Goal: Task Accomplishment & Management: Complete application form

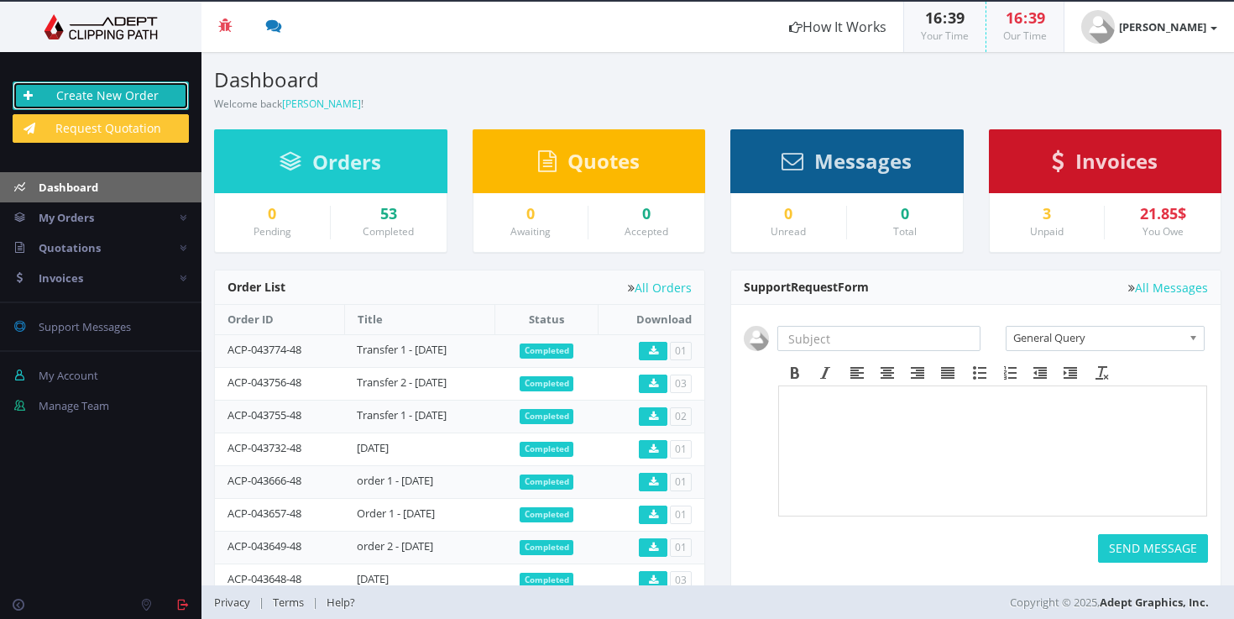
click at [59, 95] on link "Create New Order" at bounding box center [101, 95] width 176 height 29
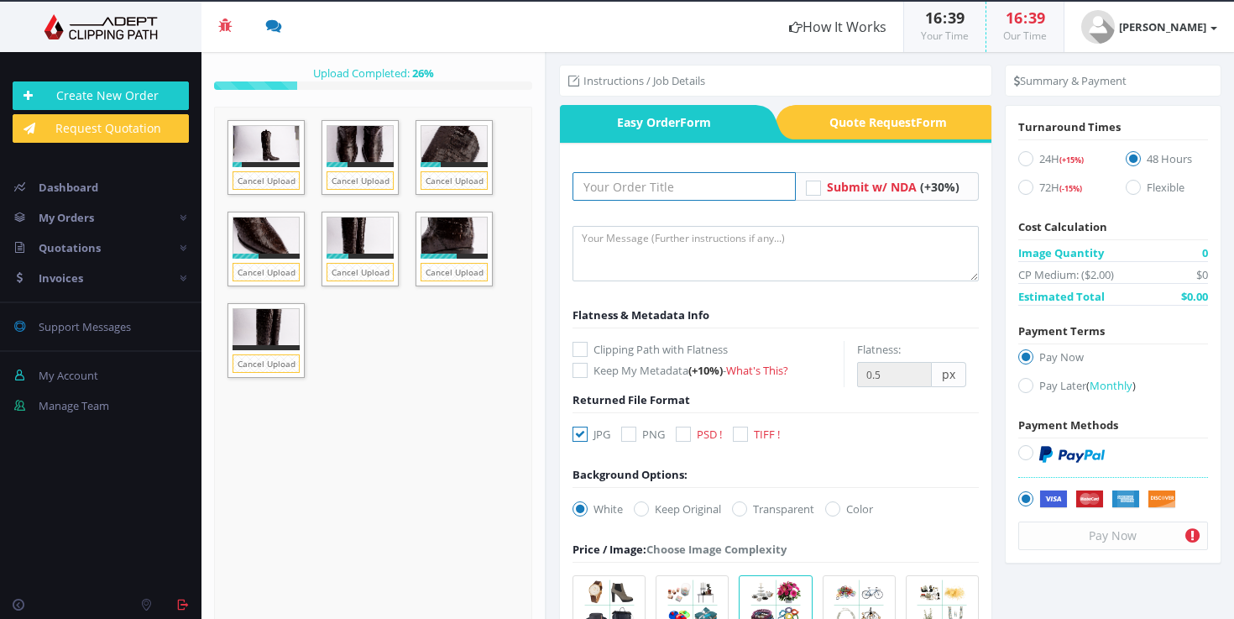
click at [665, 182] on input "text" at bounding box center [683, 186] width 223 height 29
paste input "Transfer 3 - [DATE]"
click at [639, 185] on input "Transfer 3 - 15.01.25" at bounding box center [683, 186] width 223 height 29
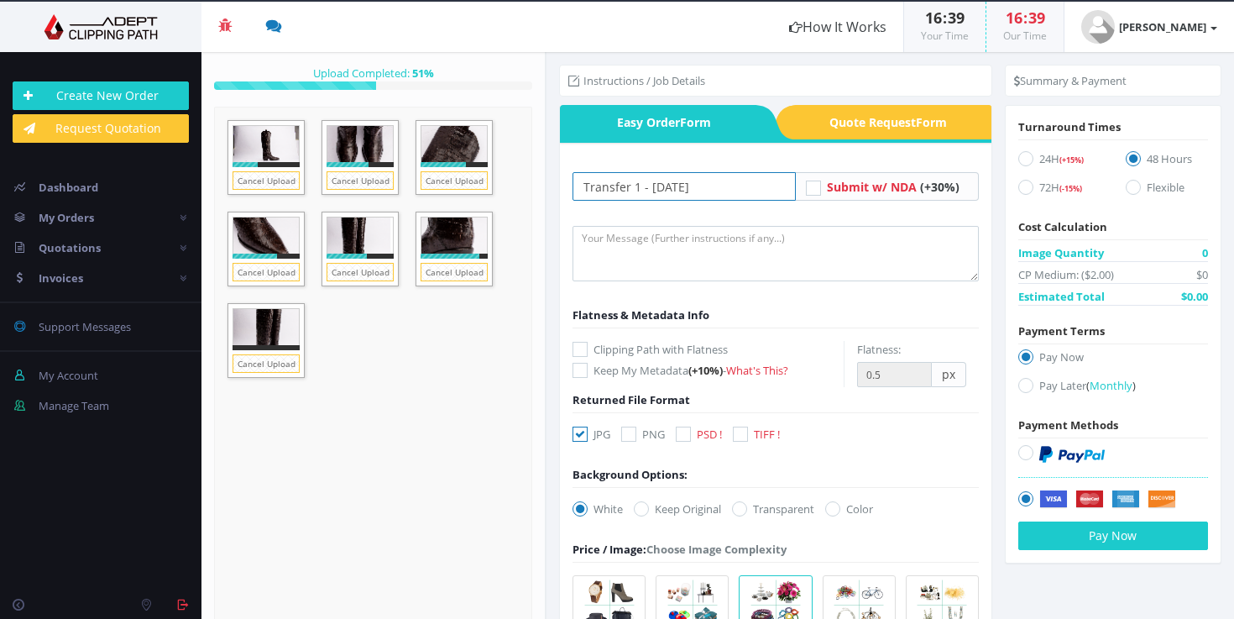
type input "Transfer 1 - 09.09.25"
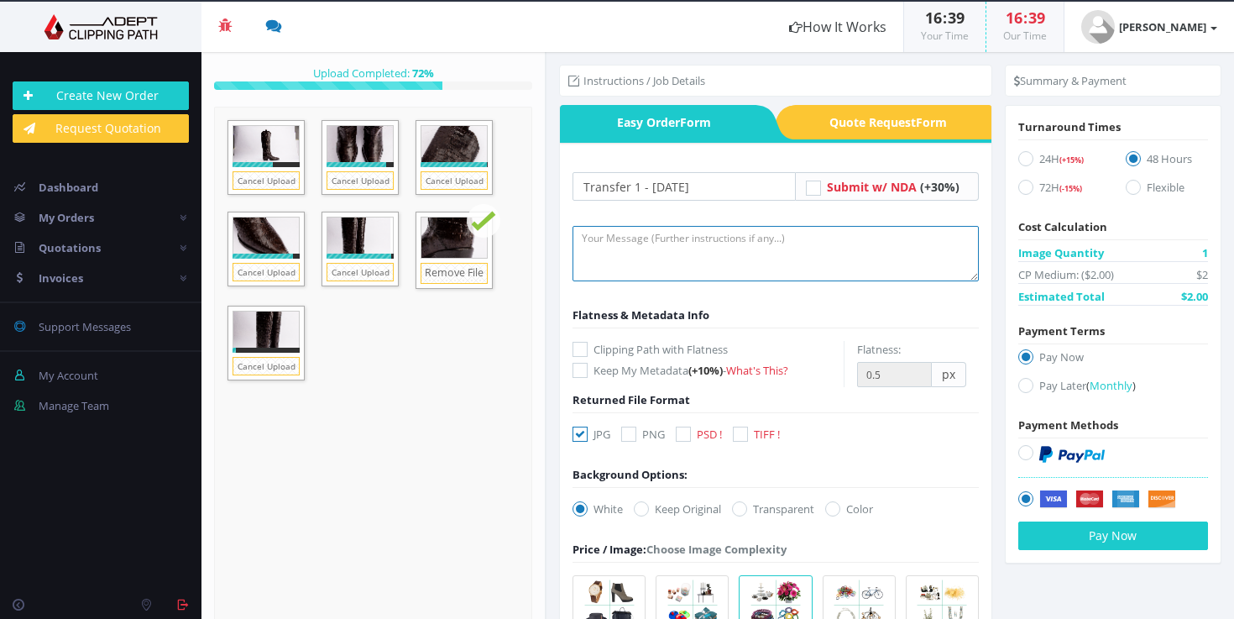
click at [739, 251] on textarea at bounding box center [775, 253] width 406 height 55
paste textarea ">format:JPG >Background colour #f1f3f2 >Image editing: enhance product, fix imp…"
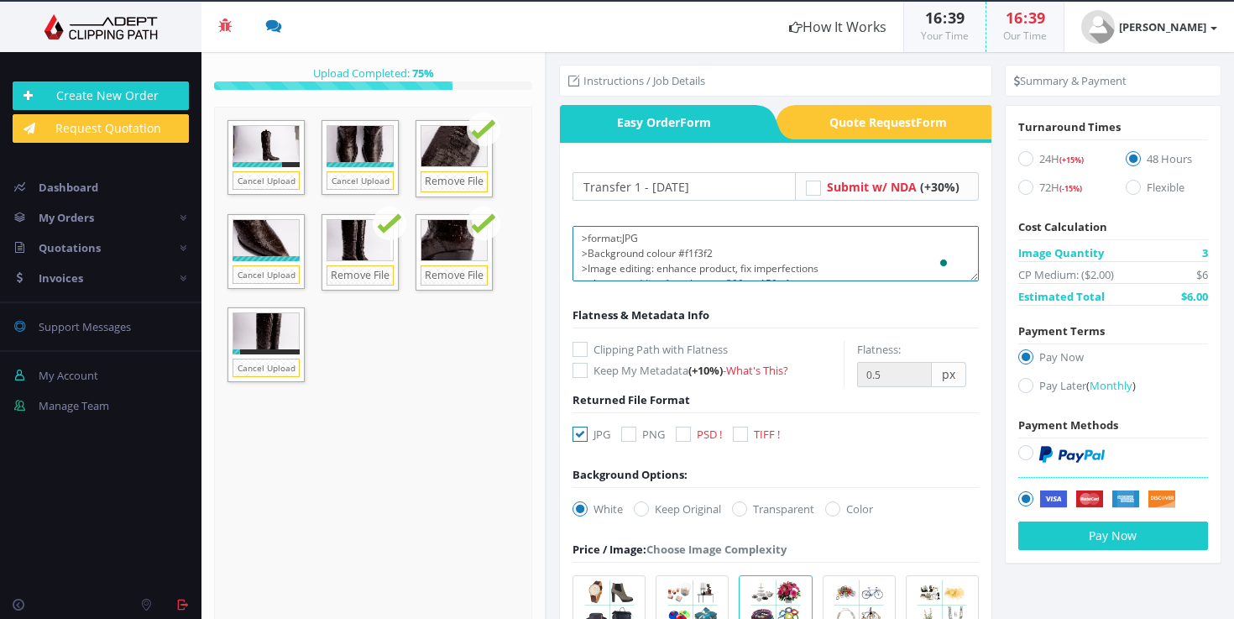
click at [691, 256] on textarea ">format:JPG >Background colour #f1f3f2 >Image editing: enhance product, fix imp…" at bounding box center [775, 253] width 406 height 55
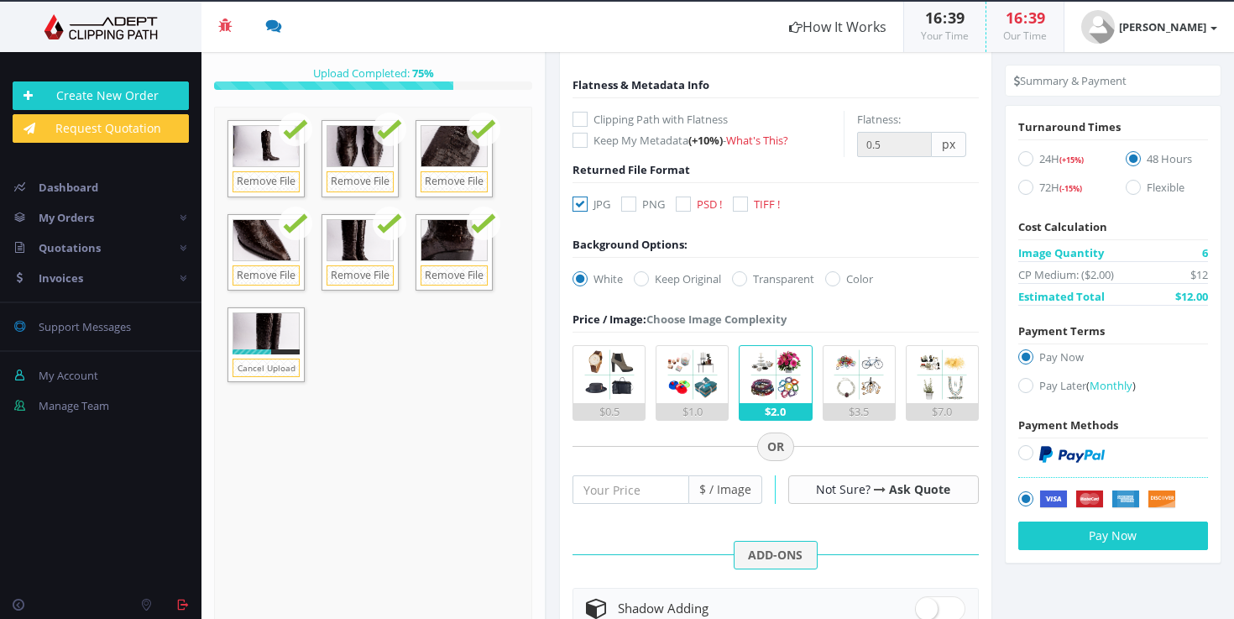
type textarea ">format:JPG >Background colour #f1f3f2 >Image editing: enhance product, fix imp…"
click at [840, 281] on icon at bounding box center [832, 278] width 15 height 15
click at [840, 281] on input "Color" at bounding box center [834, 279] width 11 height 11
radio input "true"
click at [899, 287] on span at bounding box center [906, 278] width 23 height 24
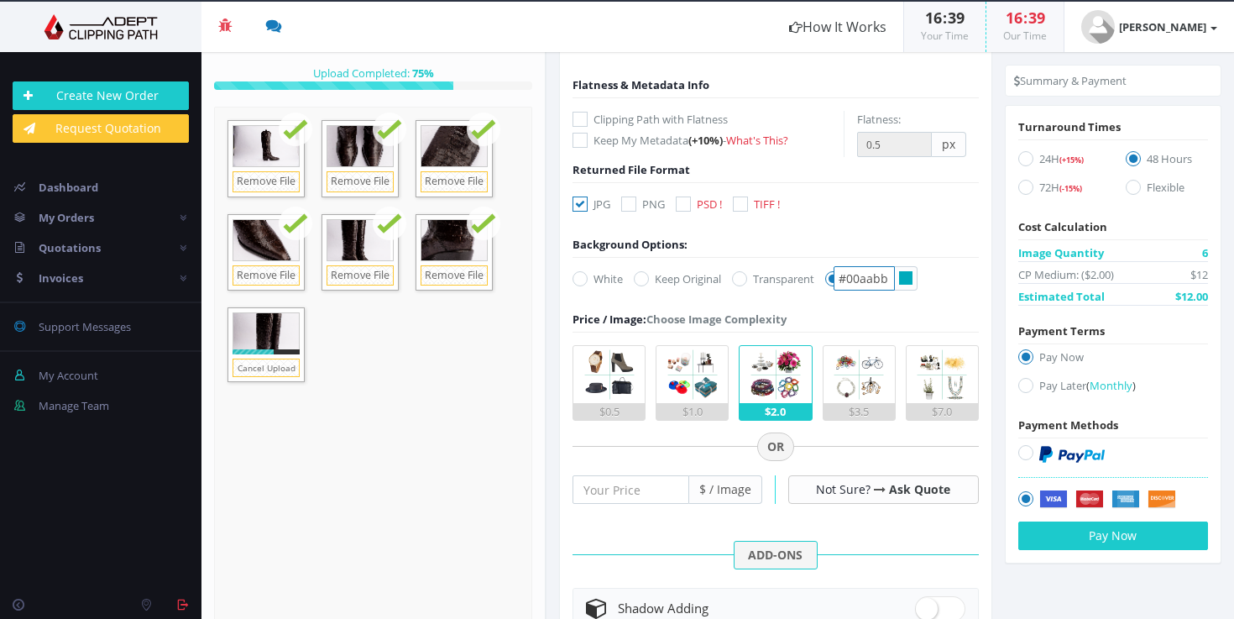
click at [895, 287] on input "#00aabb" at bounding box center [863, 278] width 61 height 24
click at [899, 287] on span at bounding box center [906, 278] width 23 height 24
click at [895, 287] on input "#00aabb" at bounding box center [863, 278] width 61 height 24
click at [873, 286] on input "#00aabb" at bounding box center [863, 278] width 61 height 24
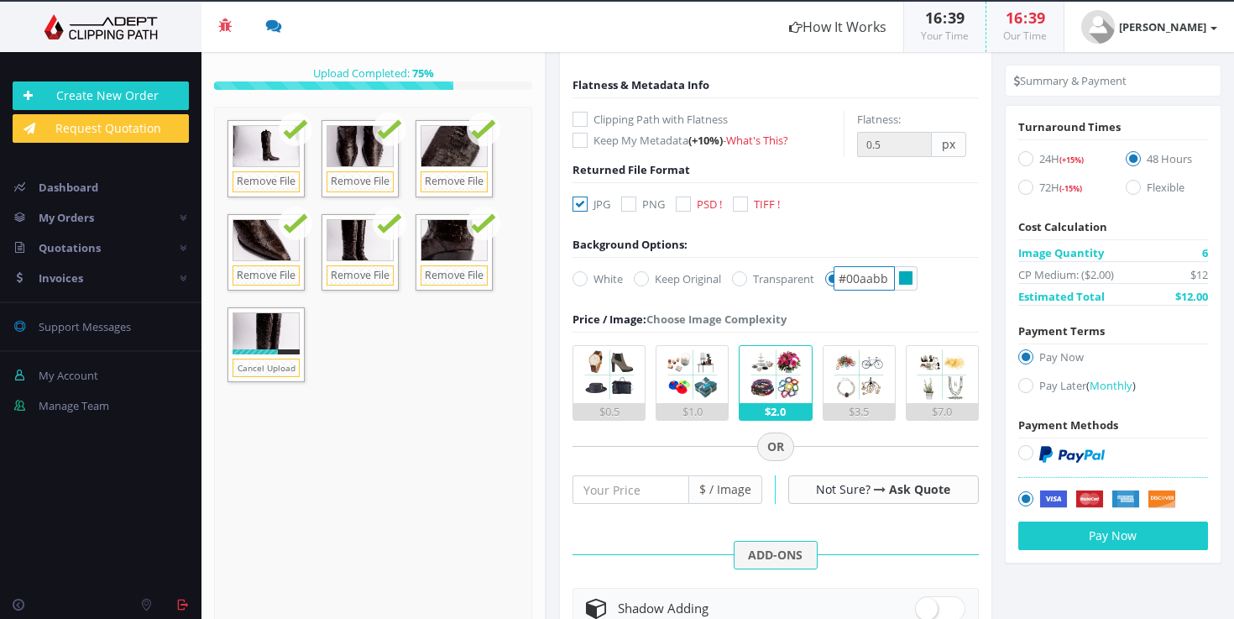
paste input "f1f3f2"
paste input "text"
type input "#f1f3f2"
click at [943, 310] on form "Transfer 1 - 09.09.25 Submit w/ NDA (+30%) Flatness & Metadata Info (+10%)" at bounding box center [775, 435] width 406 height 986
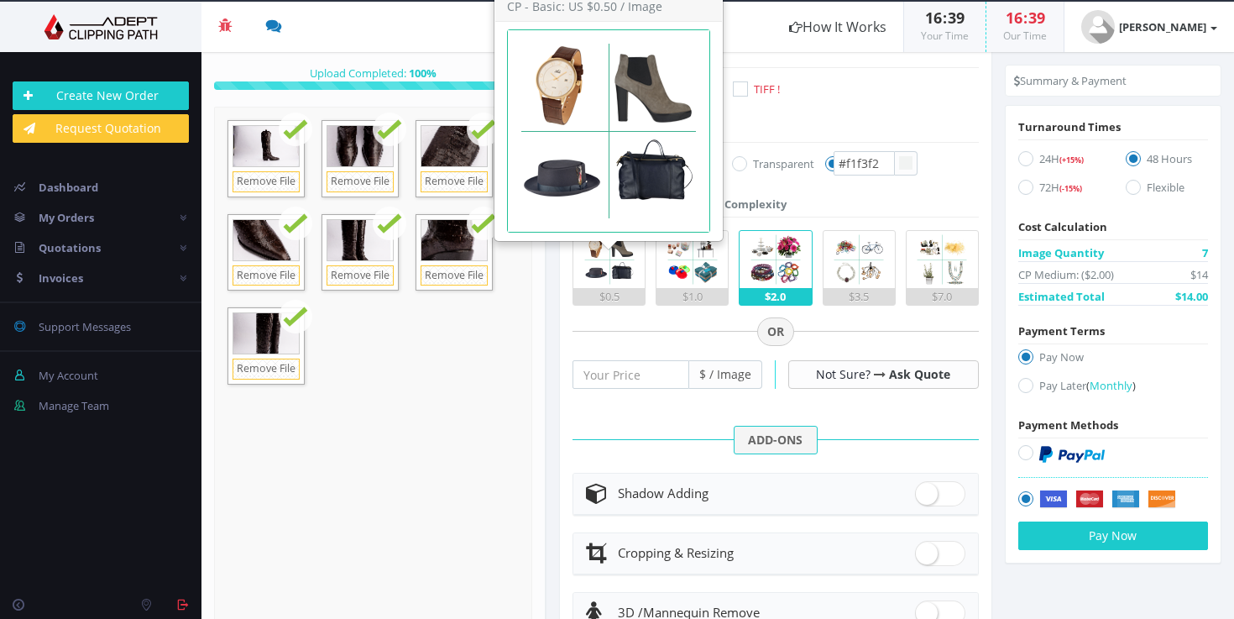
click at [627, 263] on img at bounding box center [609, 259] width 57 height 57
click at [0, 0] on input "$0.5" at bounding box center [0, 0] width 0 height 0
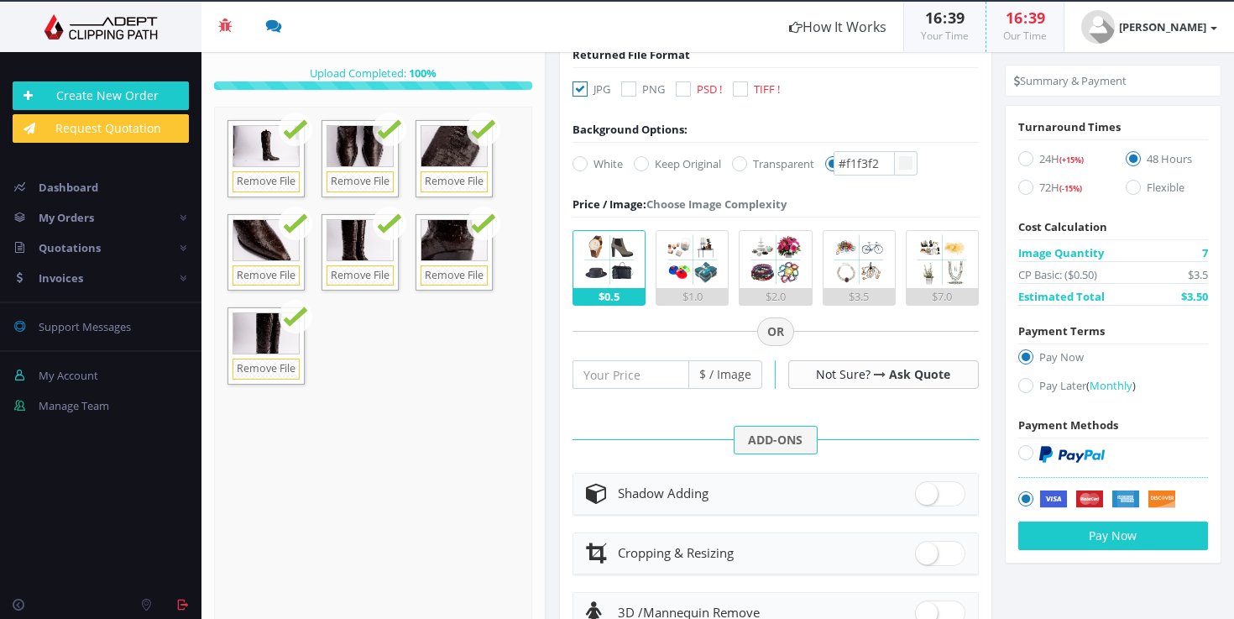
click at [1024, 381] on icon at bounding box center [1025, 385] width 15 height 15
click at [1024, 381] on input "Pay Later ( Monthly )" at bounding box center [1027, 385] width 11 height 11
radio input "true"
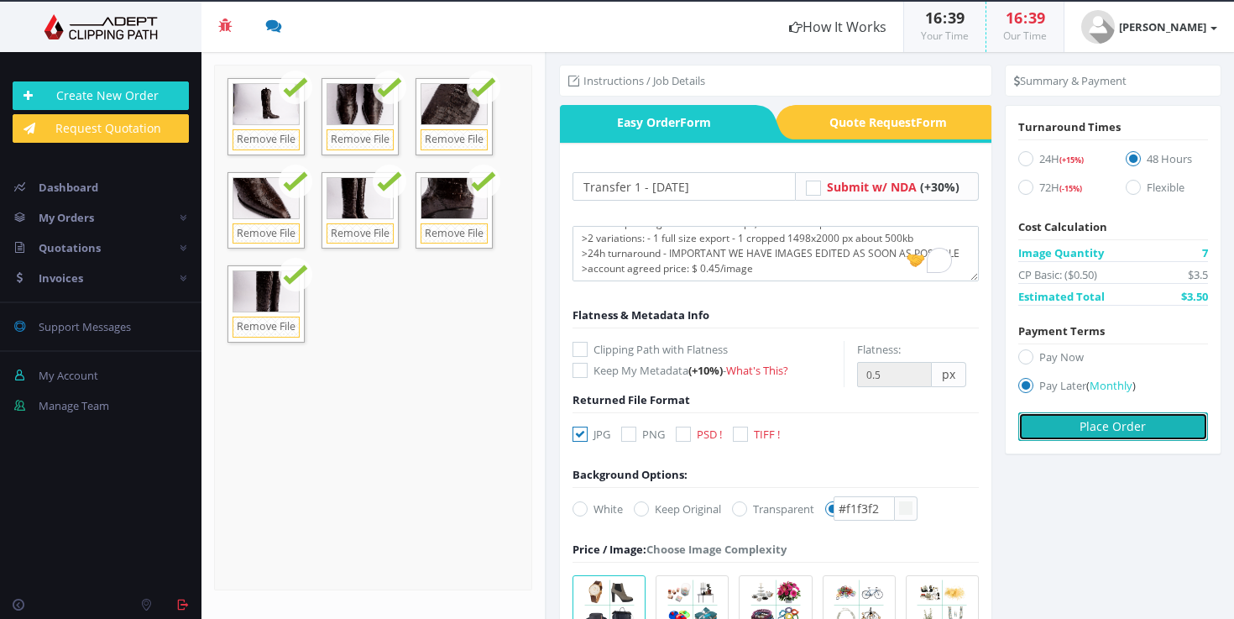
click at [1039, 425] on button "Place Order" at bounding box center [1113, 426] width 190 height 29
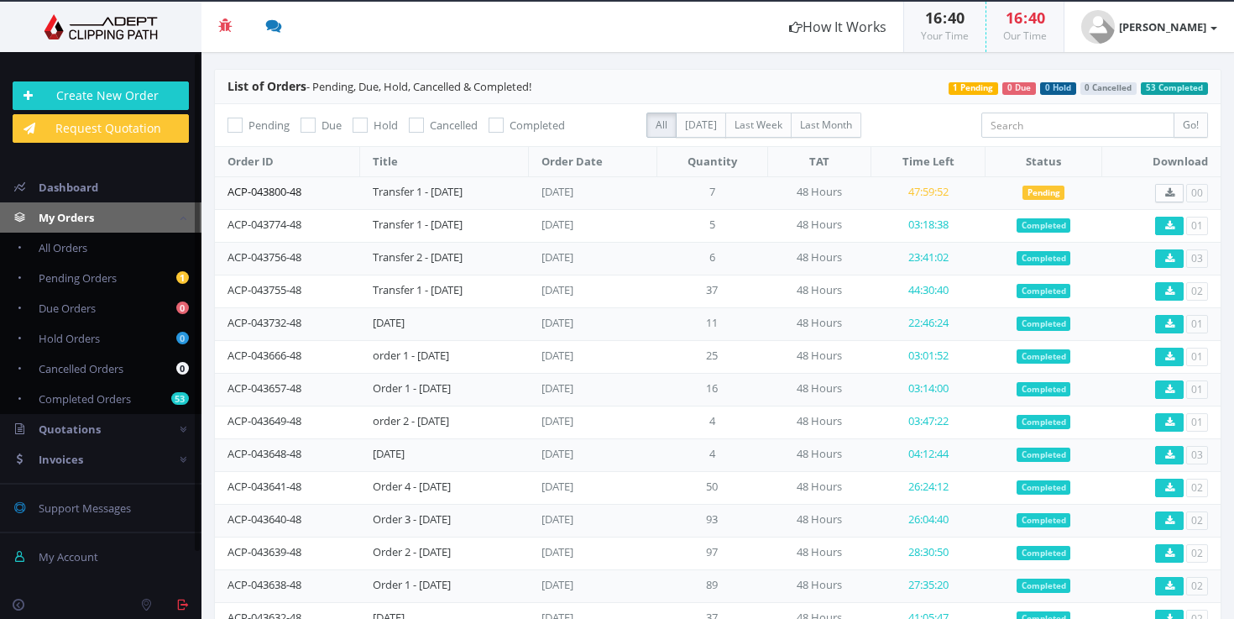
click at [287, 191] on link "ACP-043800-48" at bounding box center [264, 191] width 74 height 15
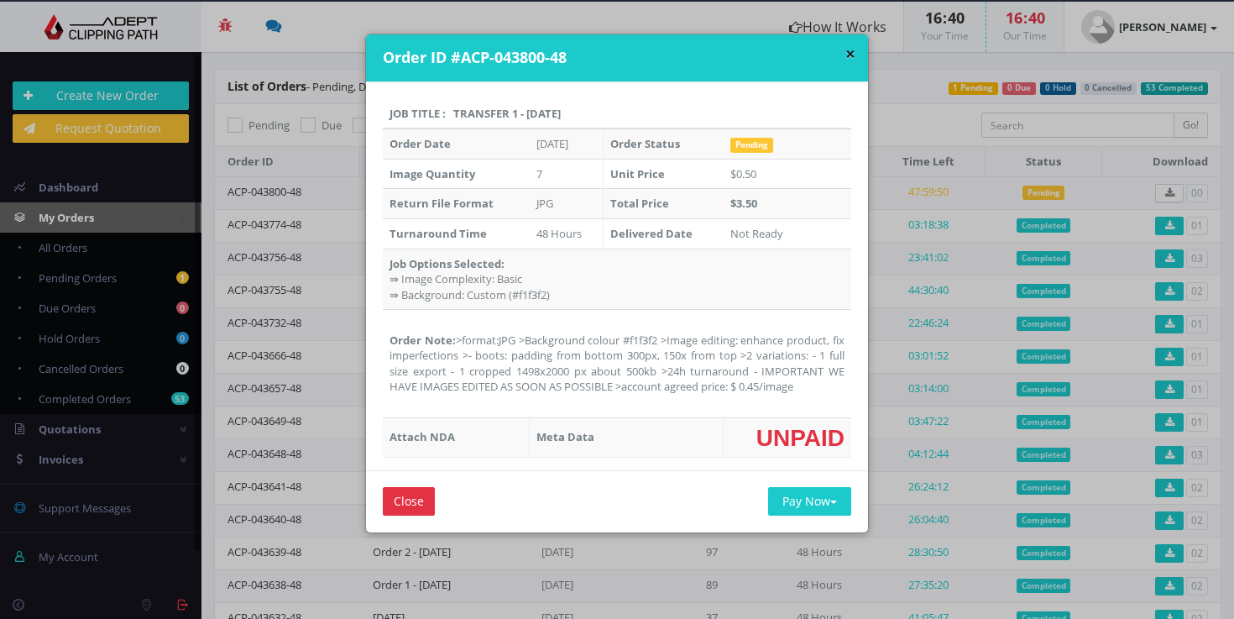
click at [287, 191] on div "× Order ID #ACP-043800-48 Job Title : Transfer 1 - [DATE] Order Date [DATE] Ord…" at bounding box center [617, 309] width 1234 height 619
